Goal: Download file/media

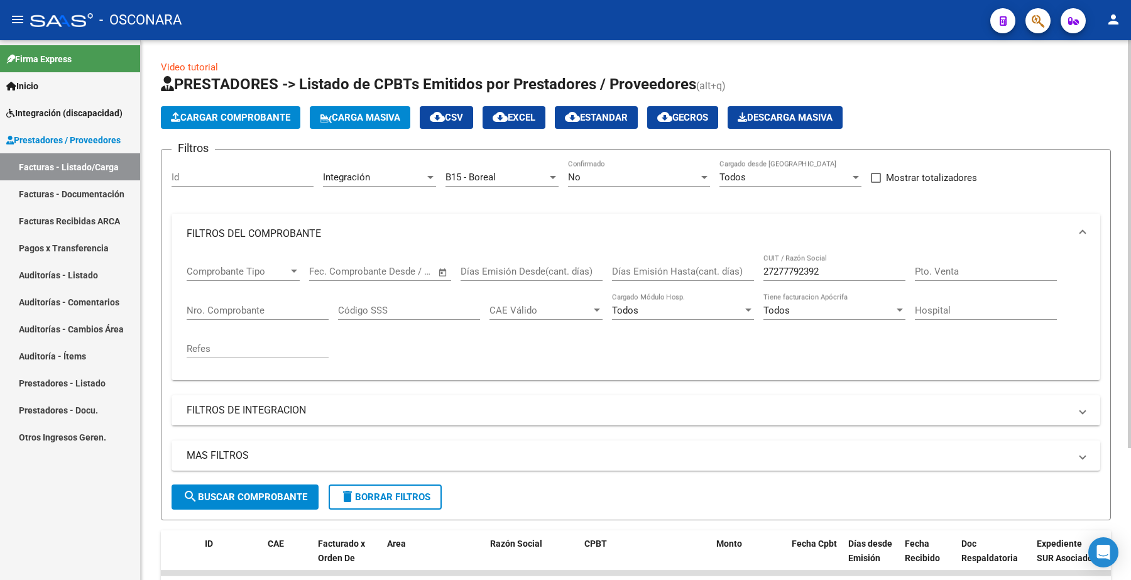
scroll to position [0, 23]
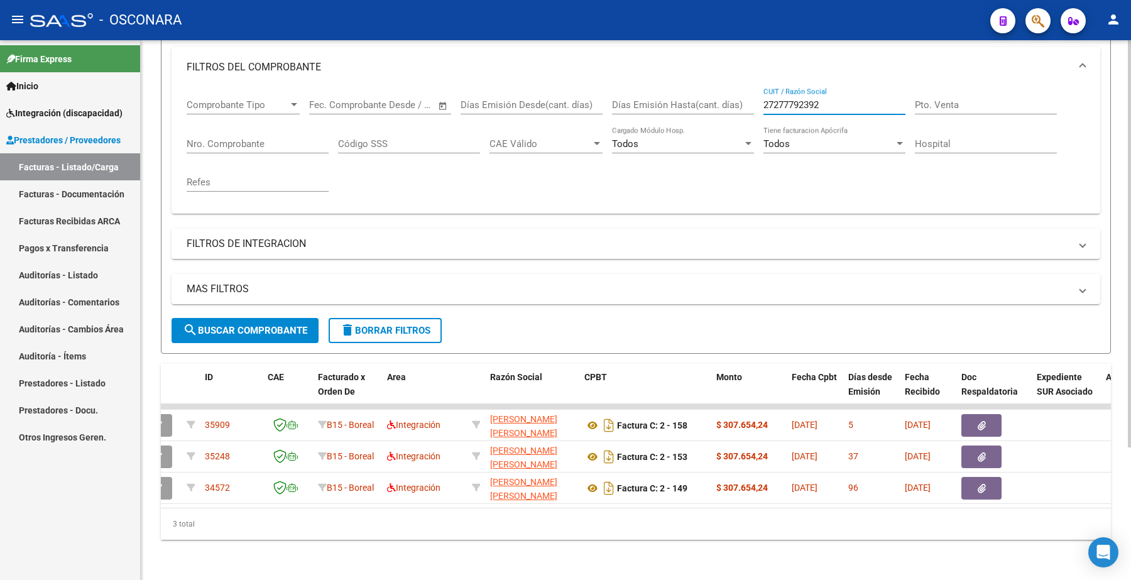
drag, startPoint x: 831, startPoint y: 93, endPoint x: 731, endPoint y: 96, distance: 100.0
click at [731, 96] on div "Comprobante Tipo Comprobante Tipo Fecha inicio – Fecha fin Fec. Comprobante Des…" at bounding box center [636, 145] width 899 height 116
paste input "365914694"
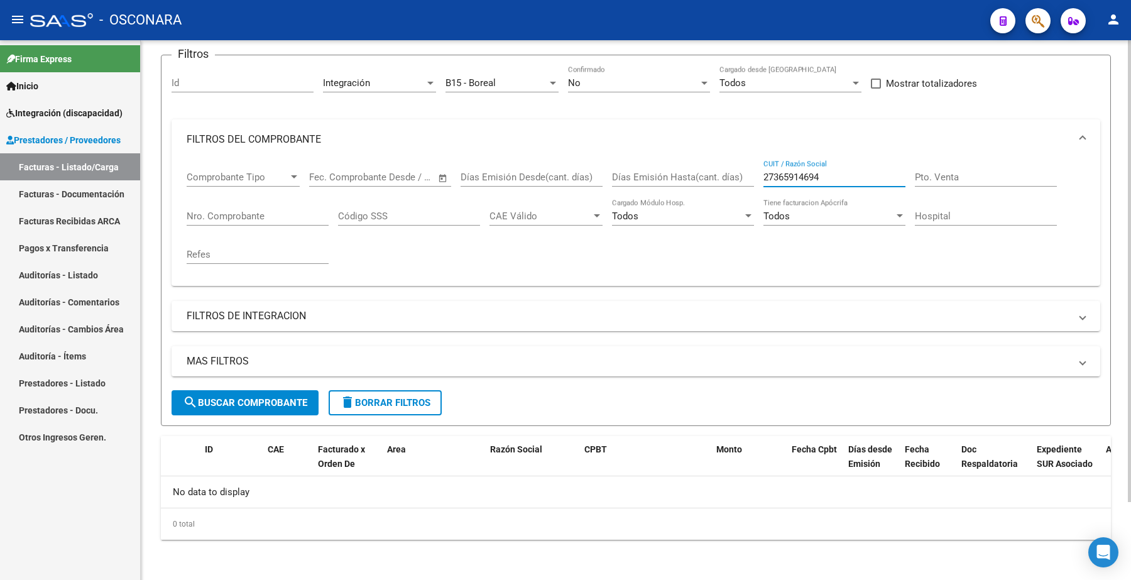
scroll to position [91, 0]
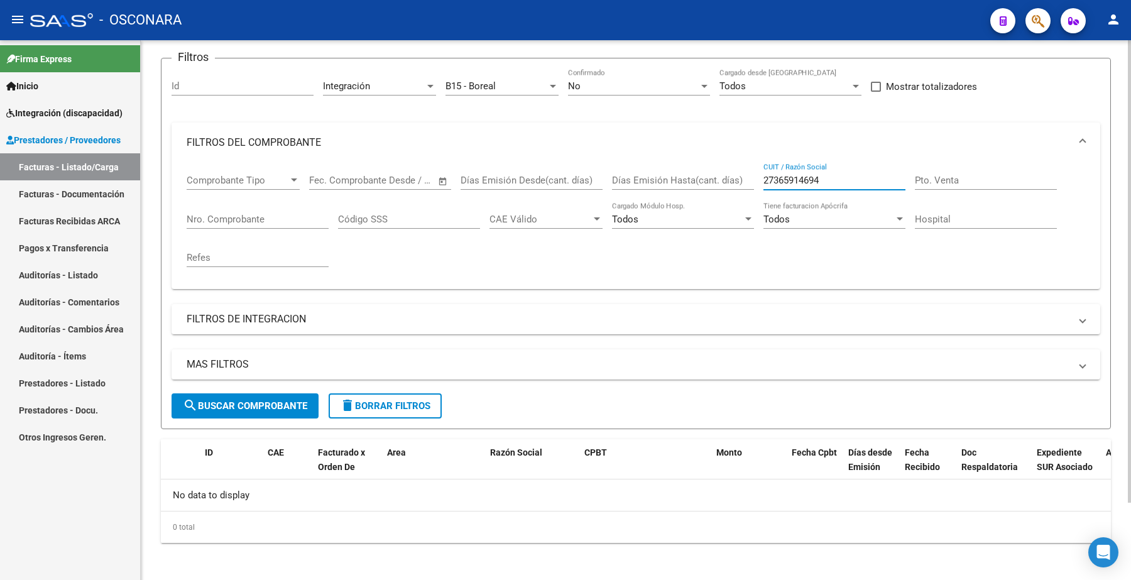
type input "27365914694"
click at [607, 85] on div "No" at bounding box center [633, 85] width 131 height 11
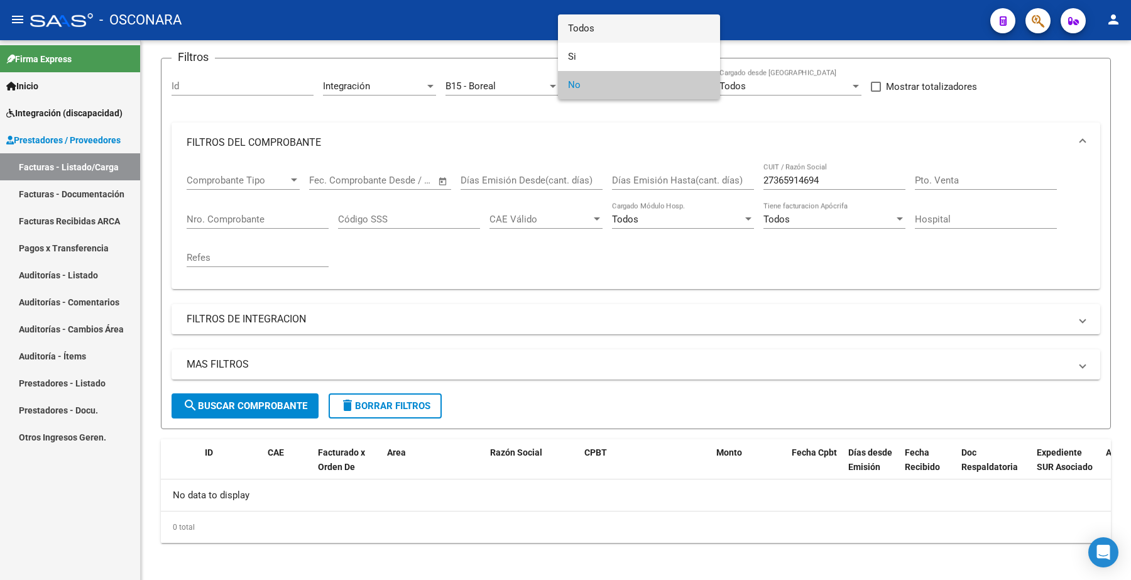
click at [610, 33] on span "Todos" at bounding box center [639, 28] width 142 height 28
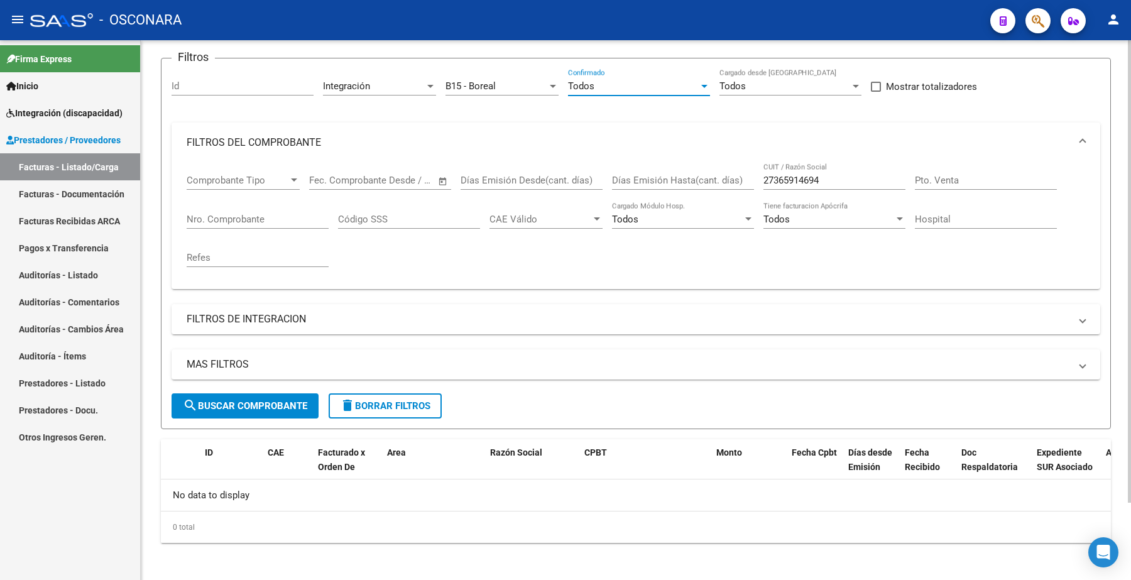
click at [495, 82] on span "B15 - Boreal" at bounding box center [471, 85] width 50 height 11
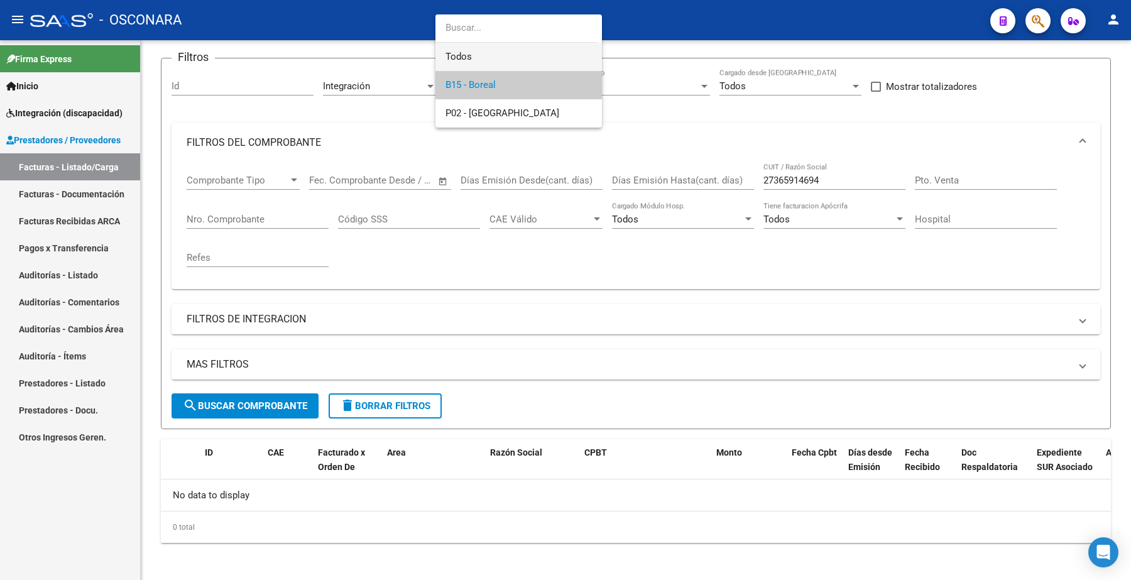
click at [490, 48] on span "Todos" at bounding box center [519, 57] width 146 height 28
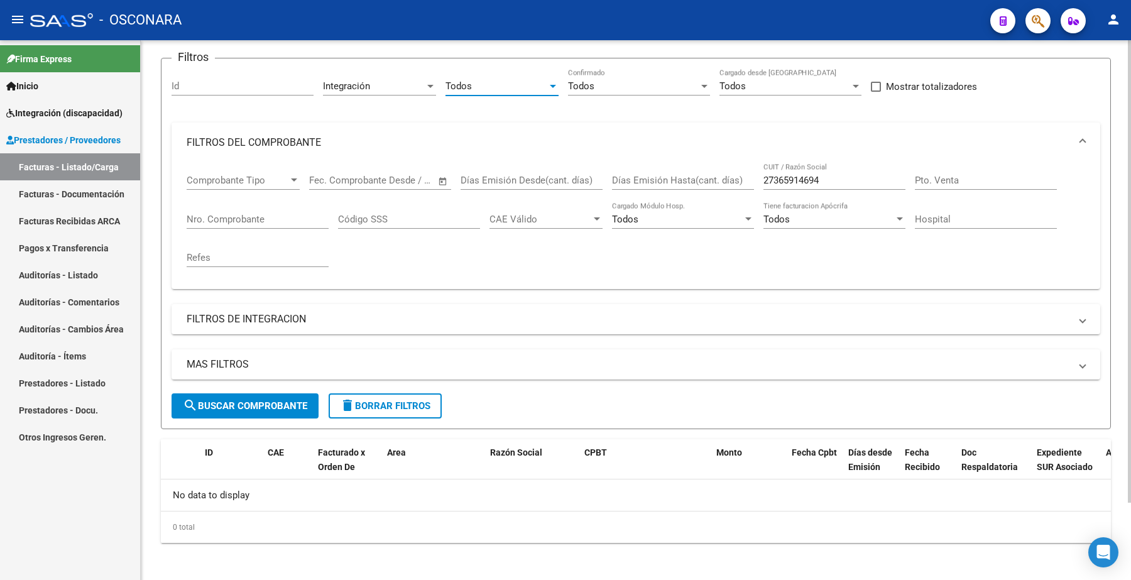
click at [263, 404] on span "search Buscar Comprobante" at bounding box center [245, 405] width 124 height 11
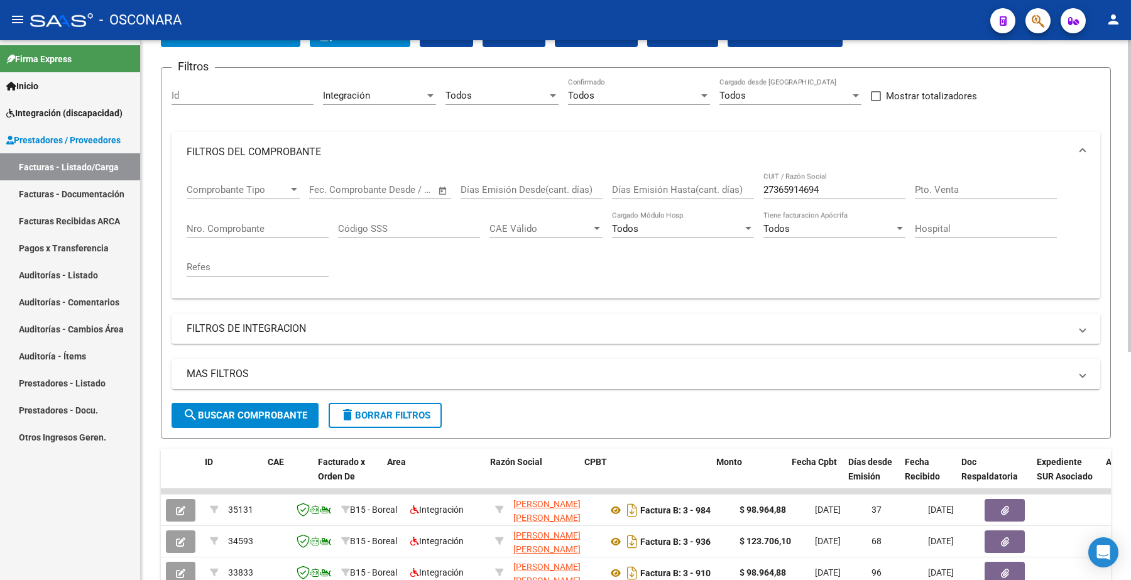
scroll to position [3, 0]
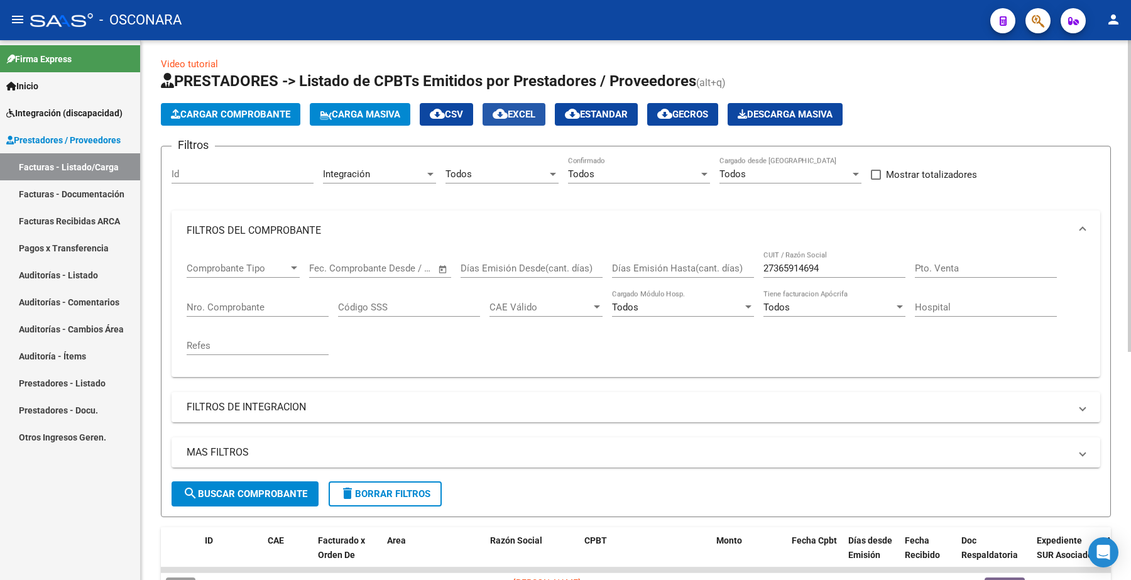
click at [531, 113] on span "cloud_download EXCEL" at bounding box center [514, 114] width 43 height 11
click at [821, 263] on input "27365914694" at bounding box center [835, 268] width 142 height 11
drag, startPoint x: 821, startPoint y: 263, endPoint x: 739, endPoint y: 265, distance: 82.3
click at [739, 265] on div "Comprobante Tipo Comprobante Tipo Fecha inicio – Fecha fin Fec. Comprobante Des…" at bounding box center [636, 309] width 899 height 116
